Goal: Information Seeking & Learning: Understand process/instructions

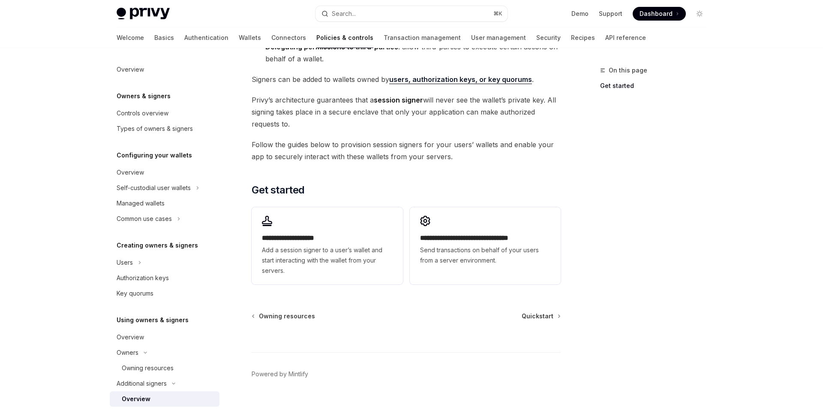
scroll to position [151, 0]
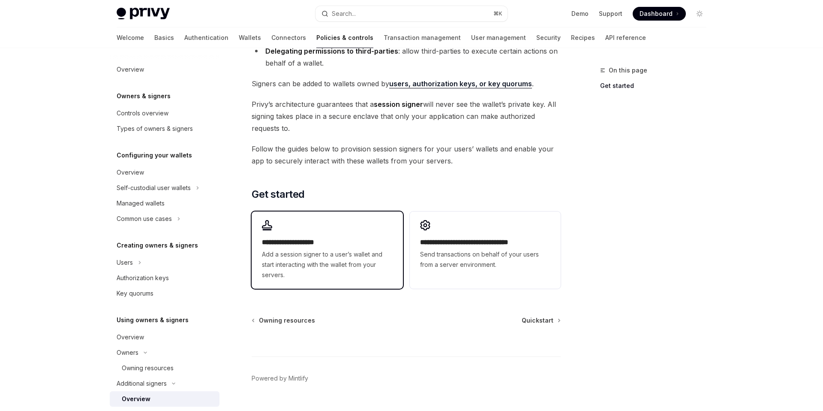
click at [318, 250] on span "Add a session signer to a user’s wallet and start interacting with the wallet f…" at bounding box center [327, 264] width 130 height 31
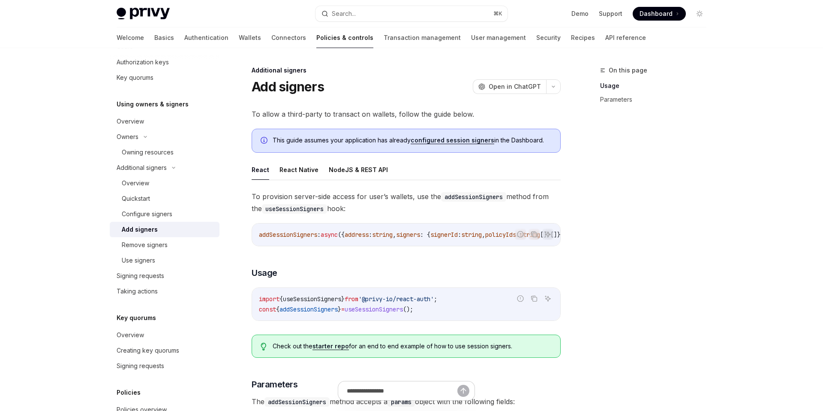
click at [463, 140] on link "configured session signers" at bounding box center [453, 140] width 84 height 8
type textarea "*"
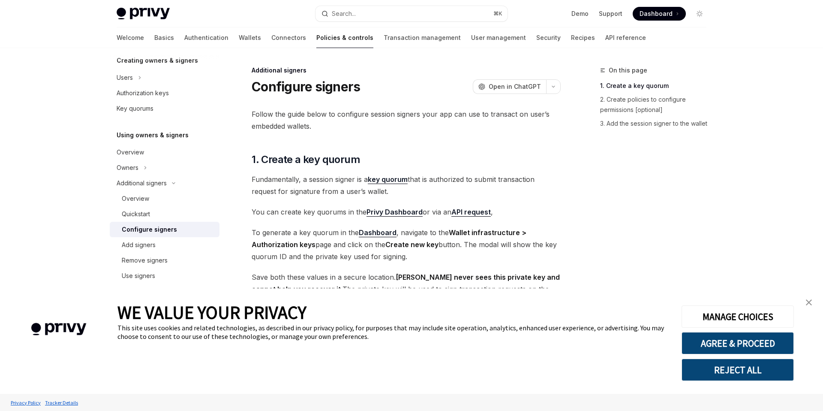
scroll to position [123, 0]
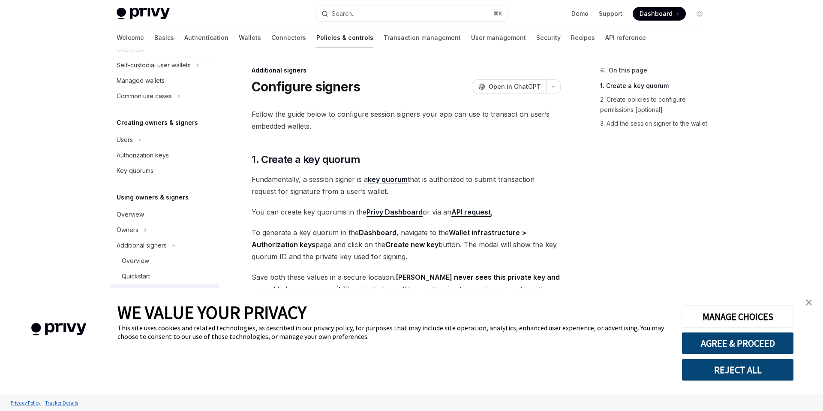
type textarea "*"
